Goal: Information Seeking & Learning: Learn about a topic

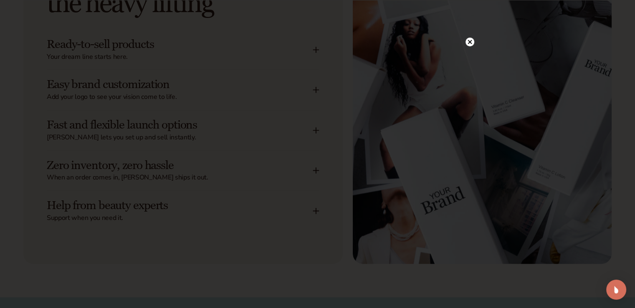
scroll to position [1108, 0]
click at [467, 41] on circle at bounding box center [469, 42] width 9 height 9
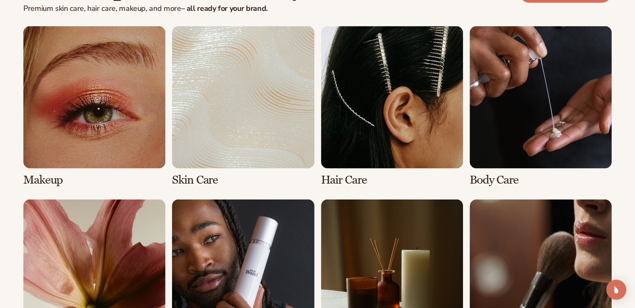
scroll to position [1639, 0]
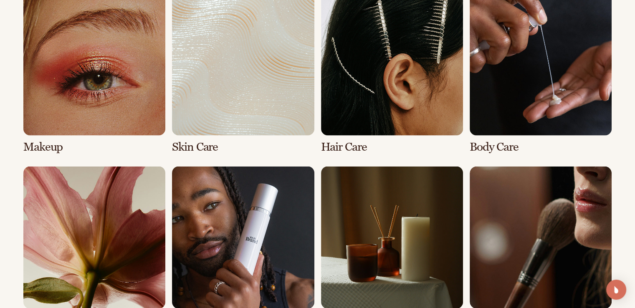
click at [205, 142] on link "2 / 8" at bounding box center [243, 73] width 142 height 160
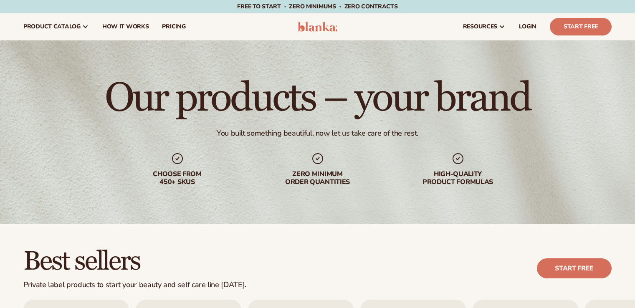
scroll to position [238, 0]
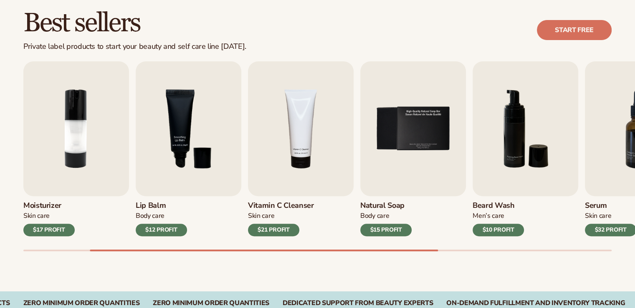
click at [264, 202] on h3 "Vitamin C Cleanser" at bounding box center [281, 205] width 66 height 9
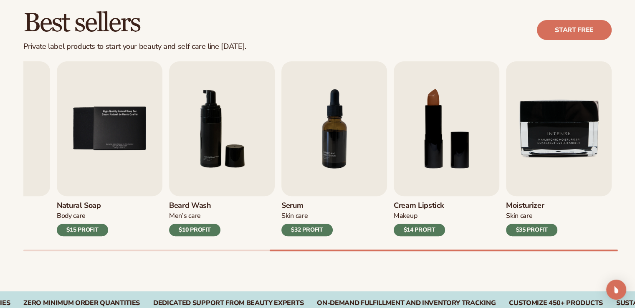
click at [293, 202] on h3 "Serum" at bounding box center [306, 205] width 51 height 9
click at [301, 205] on h3 "Serum" at bounding box center [306, 205] width 51 height 9
click at [327, 131] on img "7 / 9" at bounding box center [334, 128] width 106 height 135
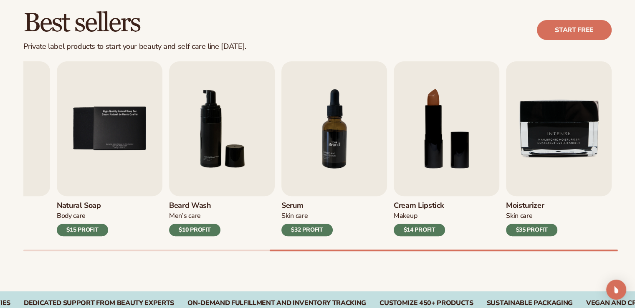
click at [327, 131] on img "7 / 9" at bounding box center [334, 128] width 106 height 135
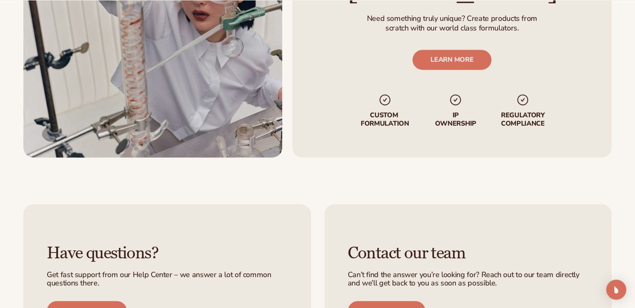
scroll to position [1182, 0]
